Goal: Find specific page/section: Find specific page/section

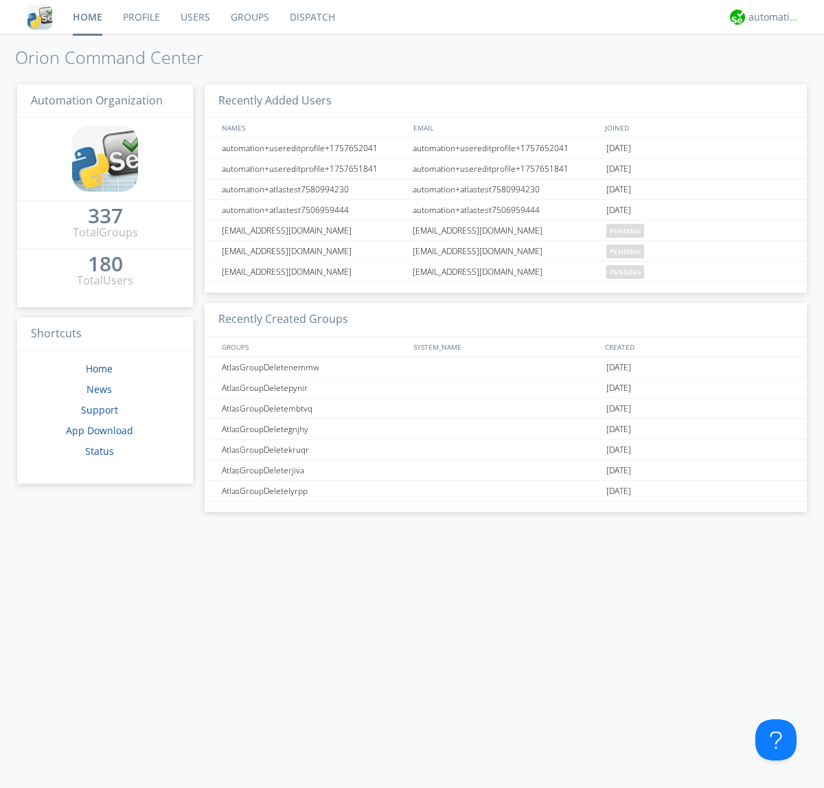
click at [311, 17] on link "Dispatch" at bounding box center [313, 17] width 66 height 34
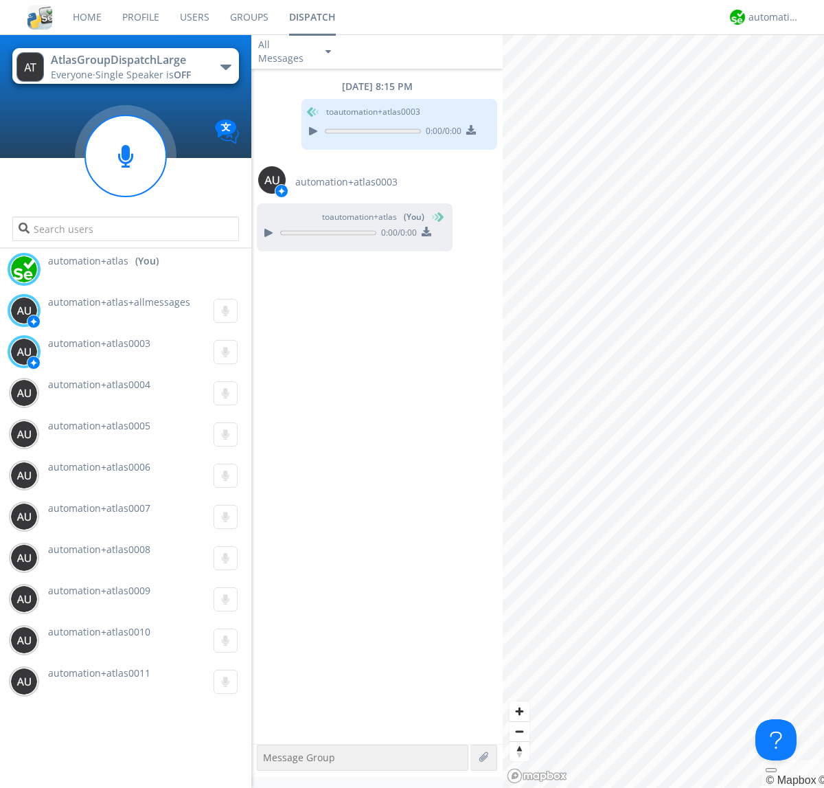
click at [225, 67] on div "button" at bounding box center [226, 67] width 11 height 5
click at [0, 0] on span "AtlasGroupDispatch" at bounding box center [0, 0] width 0 height 0
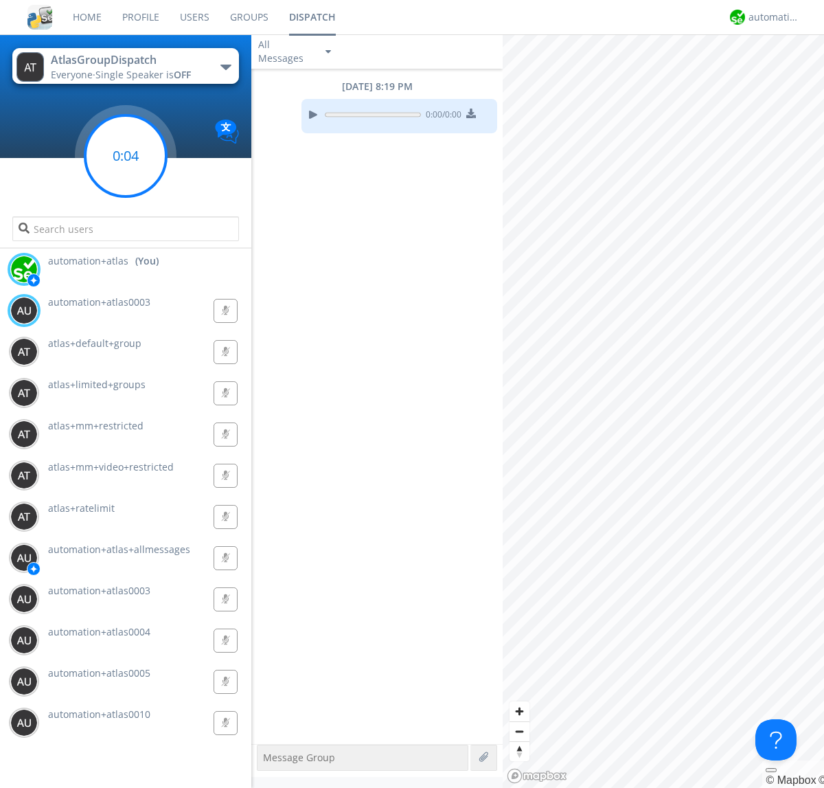
click at [126, 156] on g at bounding box center [125, 155] width 81 height 81
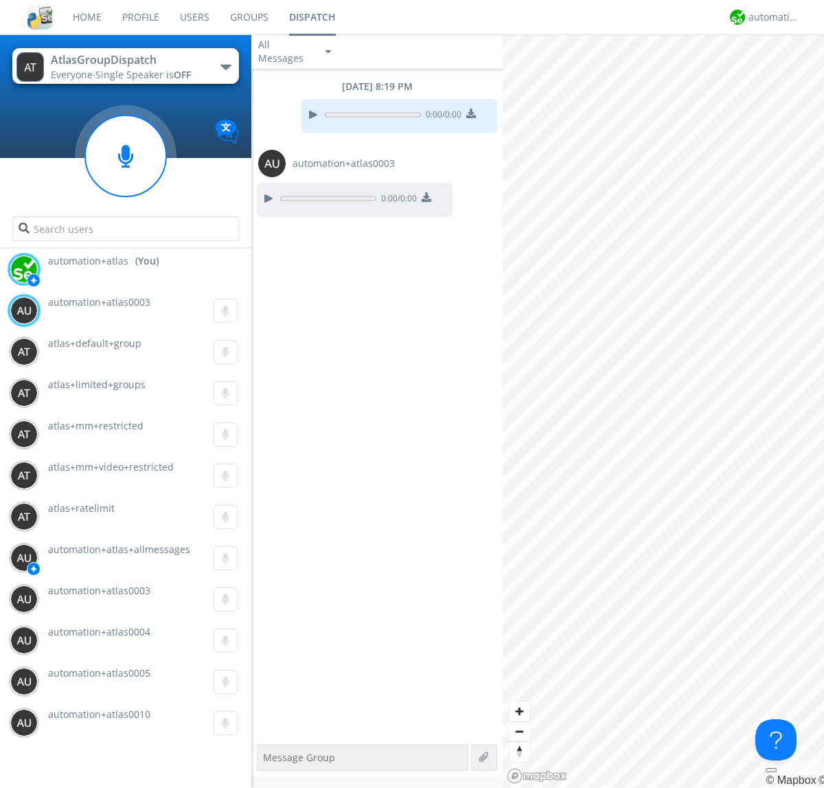
click at [225, 67] on div "button" at bounding box center [226, 67] width 11 height 5
click at [0, 0] on span "AtlasGroupDispatch2" at bounding box center [0, 0] width 0 height 0
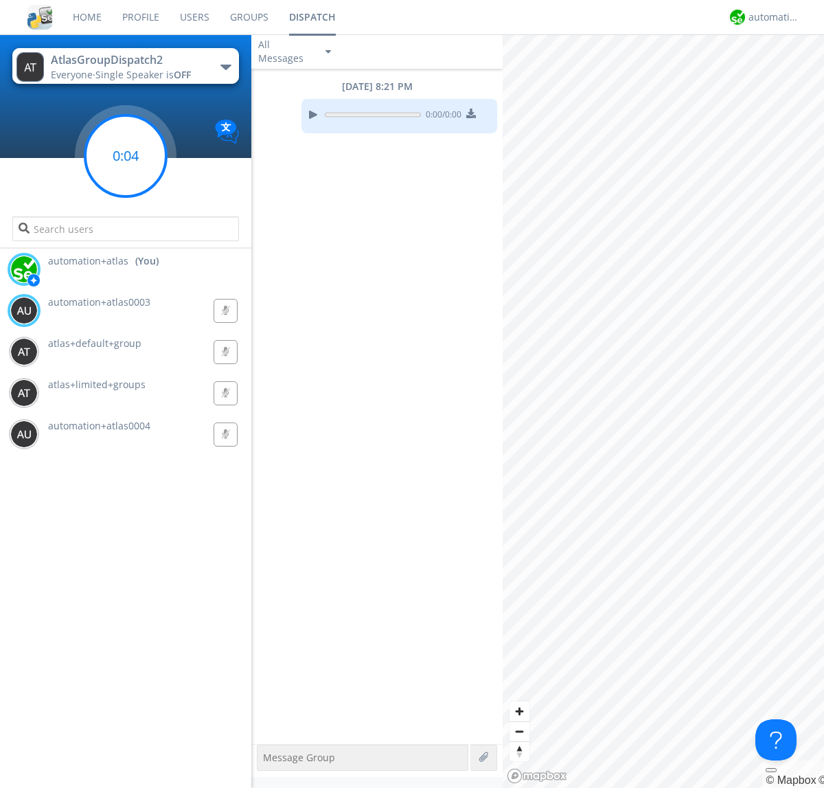
click at [126, 156] on g at bounding box center [125, 155] width 81 height 81
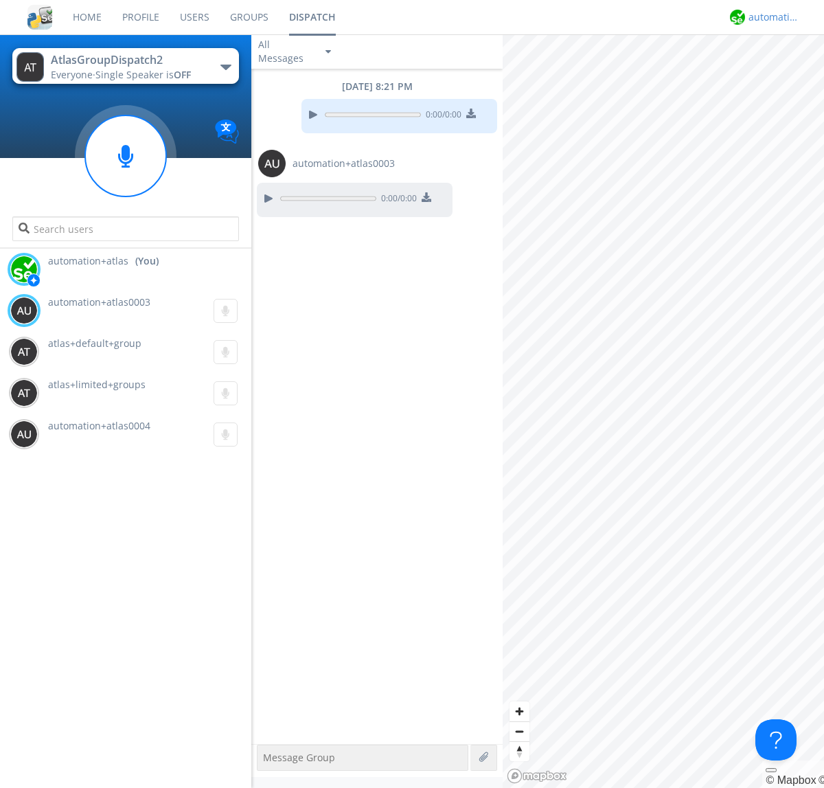
click at [771, 17] on div "automation+atlas" at bounding box center [775, 17] width 52 height 14
